Goal: Transaction & Acquisition: Purchase product/service

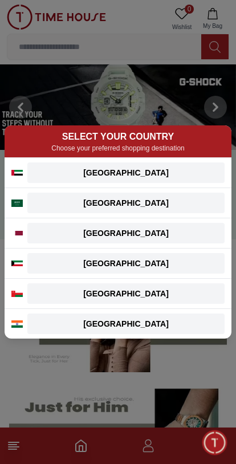
click at [164, 169] on div "[GEOGRAPHIC_DATA]" at bounding box center [126, 172] width 184 height 11
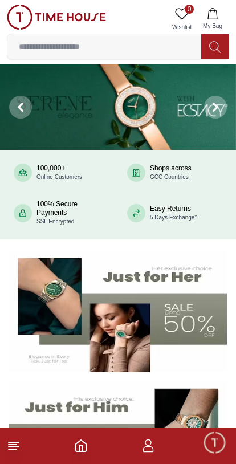
click at [183, 338] on img at bounding box center [118, 311] width 218 height 121
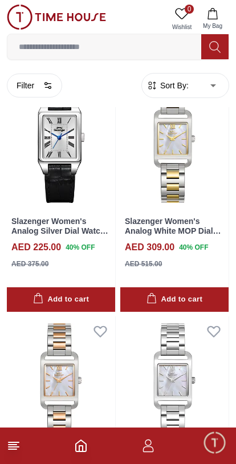
scroll to position [787, 0]
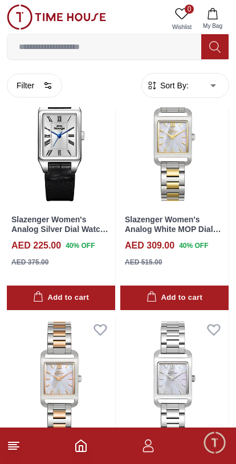
click at [20, 441] on icon at bounding box center [14, 446] width 14 height 14
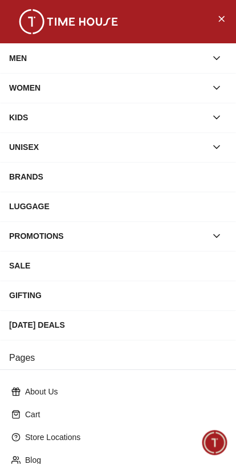
click at [150, 83] on div "WOMEN" at bounding box center [107, 88] width 197 height 21
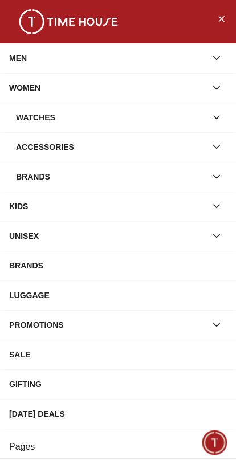
click at [161, 115] on div "Watches" at bounding box center [111, 117] width 190 height 21
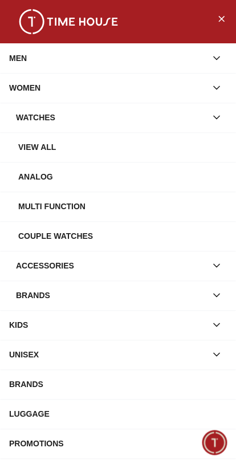
click at [178, 116] on div "Watches" at bounding box center [111, 117] width 190 height 21
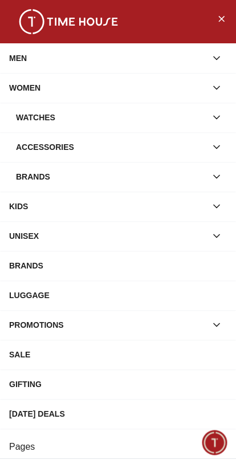
click at [168, 87] on div "WOMEN" at bounding box center [107, 88] width 197 height 21
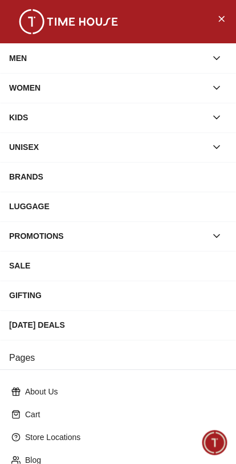
click at [188, 173] on div "BRANDS" at bounding box center [118, 176] width 218 height 21
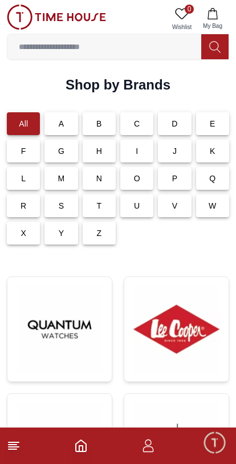
click at [17, 450] on icon at bounding box center [14, 446] width 14 height 14
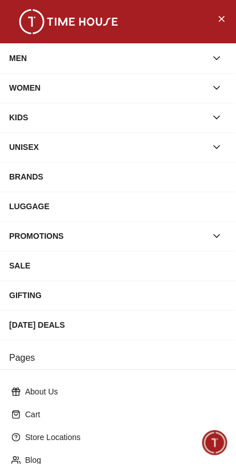
click at [108, 87] on div "WOMEN" at bounding box center [107, 88] width 197 height 21
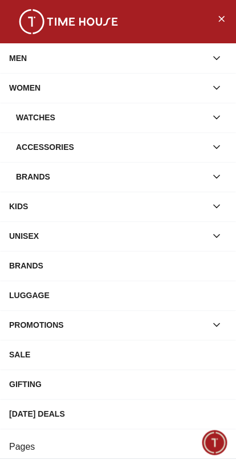
click at [222, 17] on icon "Close Menu" at bounding box center [221, 18] width 9 height 14
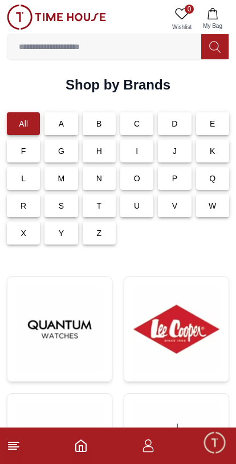
click at [152, 448] on icon "button" at bounding box center [148, 449] width 11 height 6
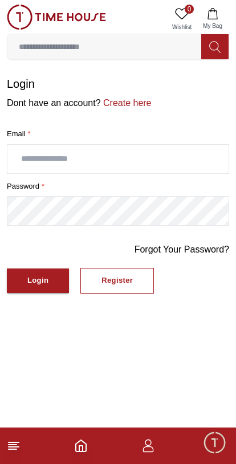
click at [7, 457] on footer at bounding box center [118, 445] width 236 height 36
click at [223, 450] on span "Minimize live chat window" at bounding box center [214, 442] width 33 height 33
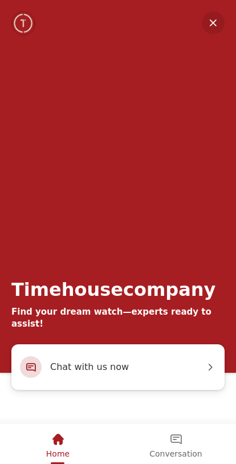
click at [217, 18] on em "Minimize" at bounding box center [213, 22] width 23 height 23
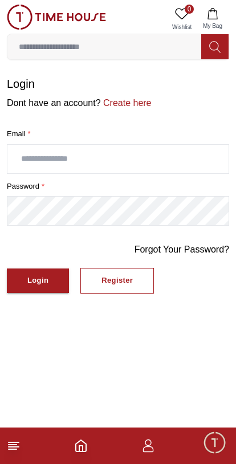
click at [13, 451] on icon at bounding box center [14, 446] width 14 height 14
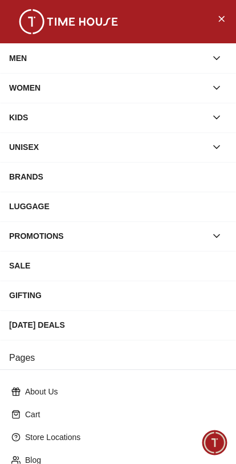
click at [122, 270] on div "SALE" at bounding box center [118, 265] width 218 height 21
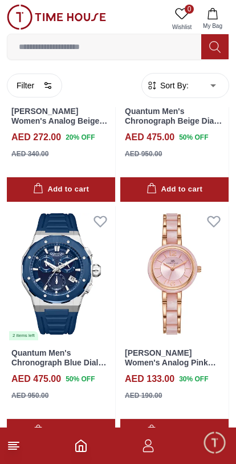
scroll to position [1236, 0]
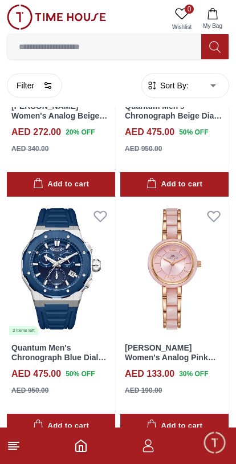
click at [198, 271] on img at bounding box center [174, 269] width 108 height 136
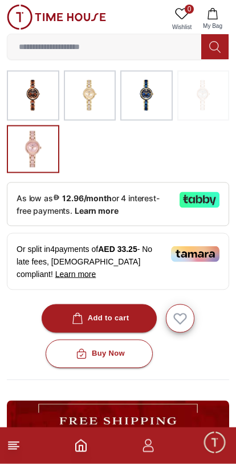
click at [120, 328] on button "Add to cart" at bounding box center [100, 318] width 116 height 28
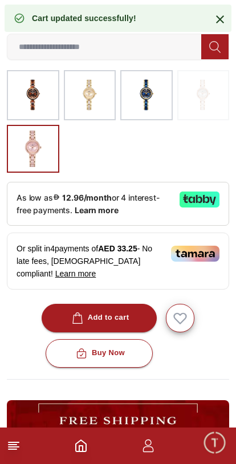
click at [219, 21] on icon at bounding box center [220, 19] width 8 height 8
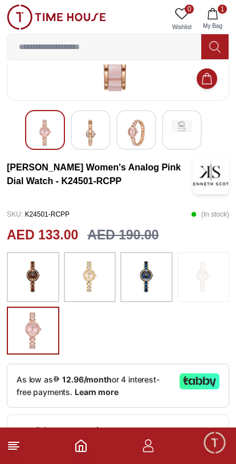
scroll to position [0, 0]
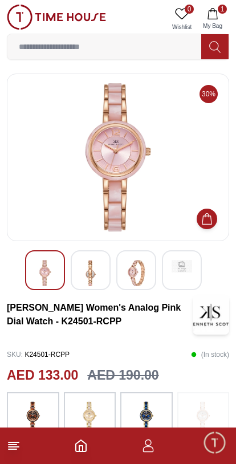
click at [20, 441] on icon at bounding box center [14, 446] width 14 height 14
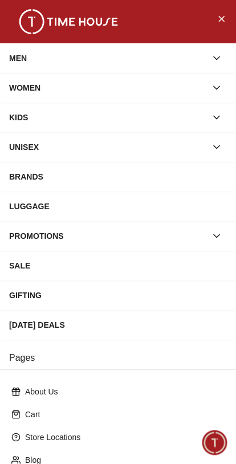
click at [223, 27] on button "Close Menu" at bounding box center [221, 18] width 18 height 18
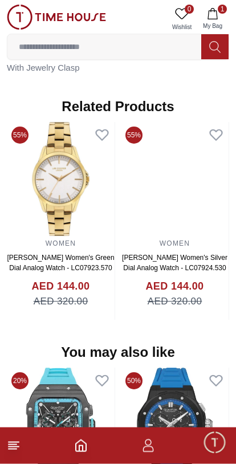
scroll to position [936, 0]
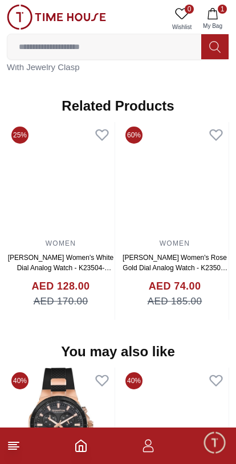
click at [189, 172] on img at bounding box center [175, 179] width 108 height 114
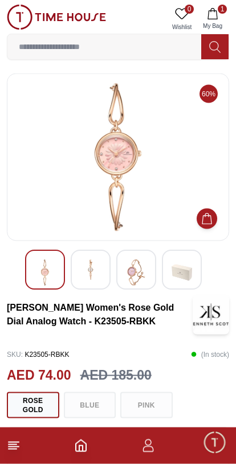
click at [136, 271] on img at bounding box center [136, 273] width 21 height 26
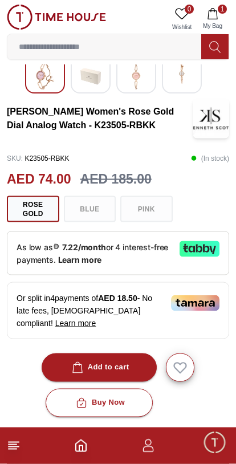
scroll to position [197, 0]
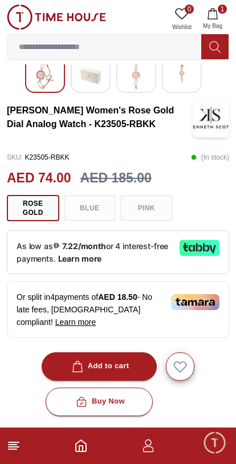
click at [120, 366] on div "Add to cart" at bounding box center [100, 366] width 60 height 13
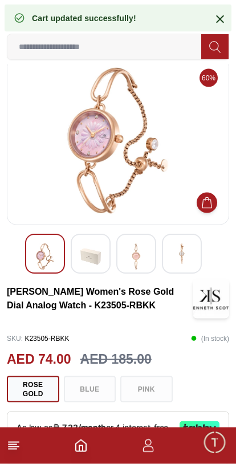
scroll to position [0, 0]
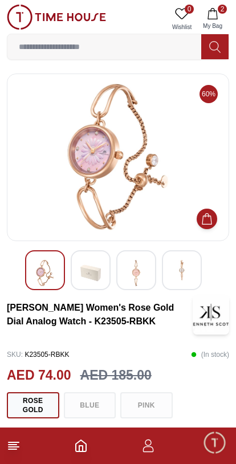
click at [226, 18] on button "2 My Bag" at bounding box center [212, 19] width 33 height 29
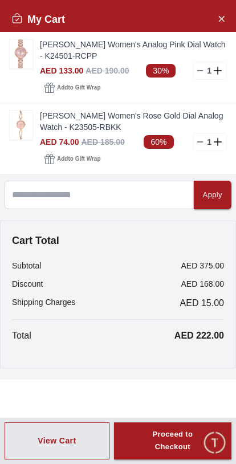
click at [214, 72] on icon at bounding box center [219, 71] width 10 height 8
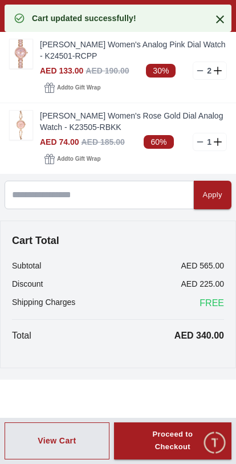
click at [201, 71] on icon at bounding box center [199, 70] width 9 height 9
click at [198, 74] on icon at bounding box center [199, 70] width 9 height 9
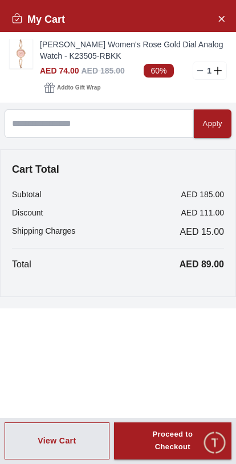
click at [178, 445] on div "Proceed to Checkout" at bounding box center [173, 441] width 76 height 26
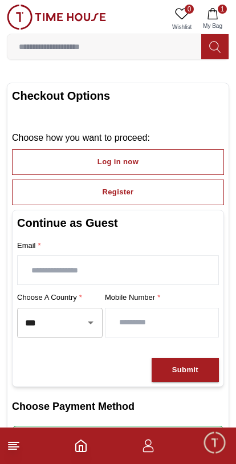
click at [172, 267] on input "text" at bounding box center [118, 270] width 201 height 28
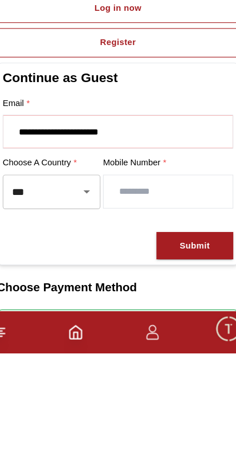
type input "**********"
click at [154, 308] on input "number" at bounding box center [161, 322] width 113 height 28
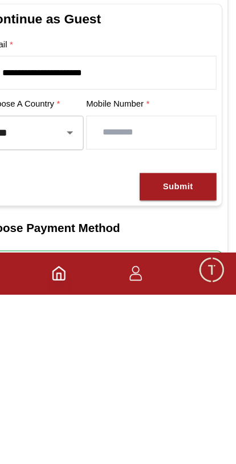
type input "*********"
click at [174, 358] on button "Submit" at bounding box center [185, 370] width 67 height 25
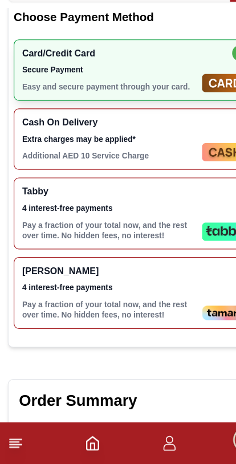
scroll to position [227, 0]
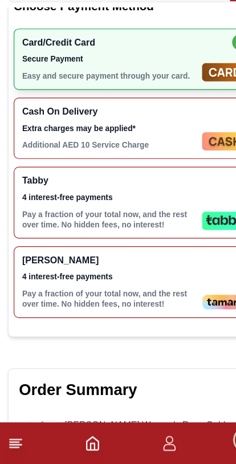
click at [160, 296] on span "4 interest-free payments" at bounding box center [95, 300] width 153 height 9
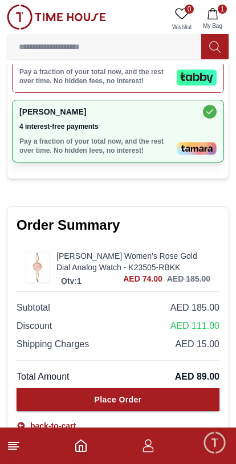
click at [178, 397] on button "Place Order" at bounding box center [118, 399] width 203 height 23
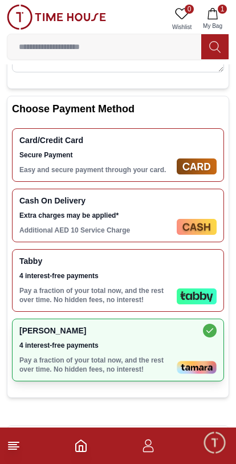
scroll to position [0, 0]
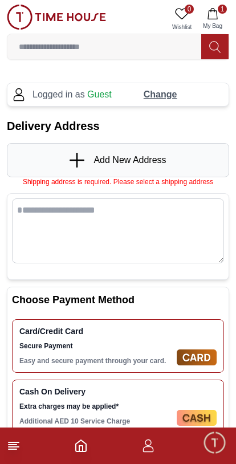
click at [176, 162] on div "Add New Address" at bounding box center [118, 160] width 222 height 34
click at [125, 167] on link "Add New Address" at bounding box center [118, 160] width 96 height 15
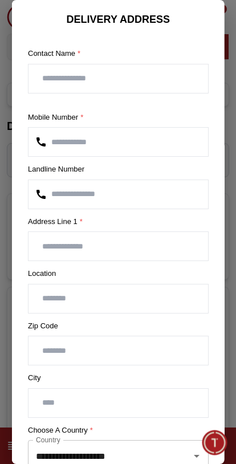
click at [152, 80] on input "text" at bounding box center [118, 78] width 180 height 28
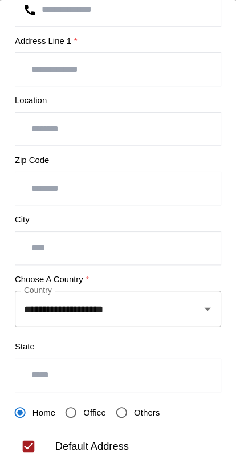
scroll to position [185, 0]
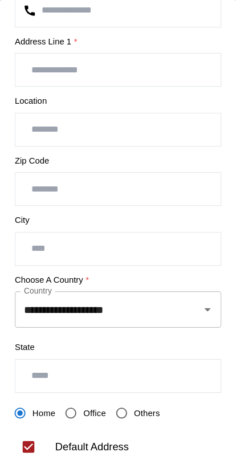
type input "*****"
click at [137, 170] on input "number" at bounding box center [118, 165] width 180 height 28
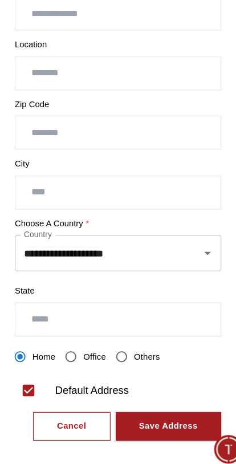
type input "*****"
click at [167, 203] on input "text" at bounding box center [118, 217] width 180 height 28
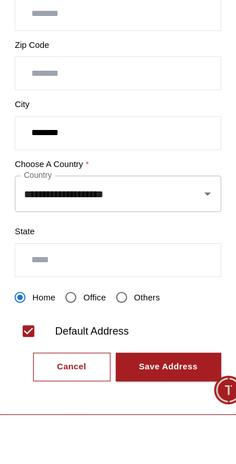
type input "********"
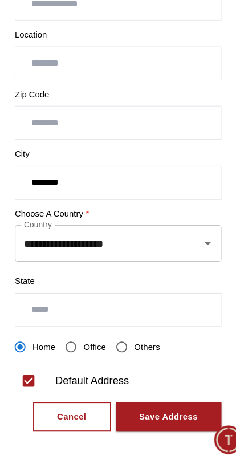
click at [178, 315] on input "text" at bounding box center [118, 329] width 180 height 28
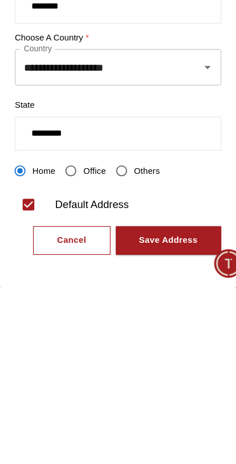
type input "********"
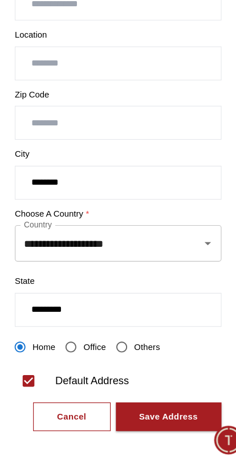
click at [153, 410] on button "Save Address" at bounding box center [162, 423] width 92 height 26
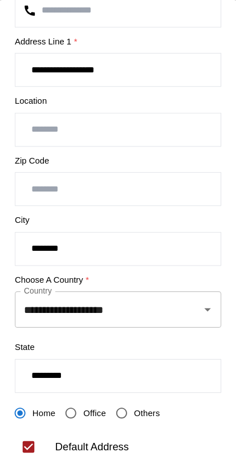
scroll to position [88, 0]
type input "**********"
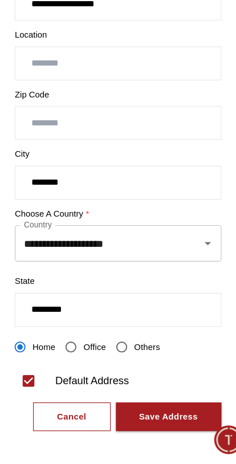
scroll to position [172, 0]
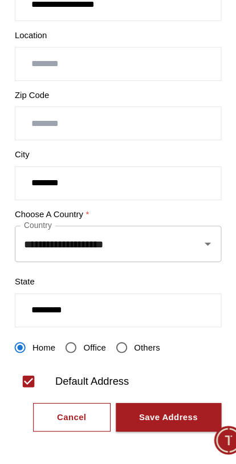
click at [141, 416] on div "Save Address" at bounding box center [161, 422] width 51 height 13
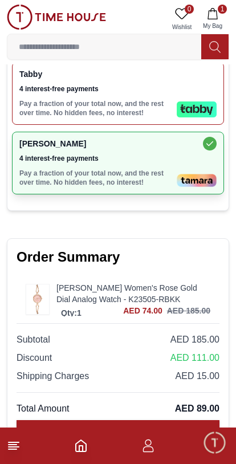
scroll to position [596, 0]
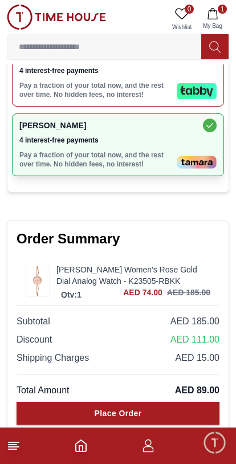
click at [99, 408] on div "Place Order" at bounding box center [118, 413] width 47 height 11
